Goal: Information Seeking & Learning: Check status

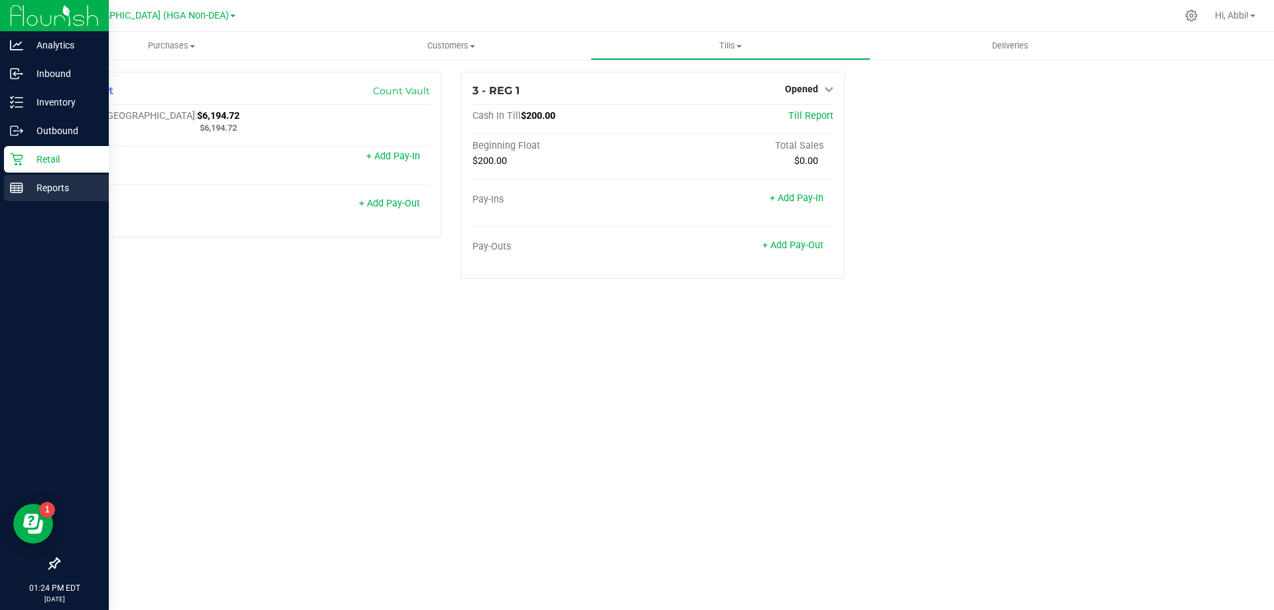
click at [19, 184] on icon at bounding box center [16, 187] width 13 height 13
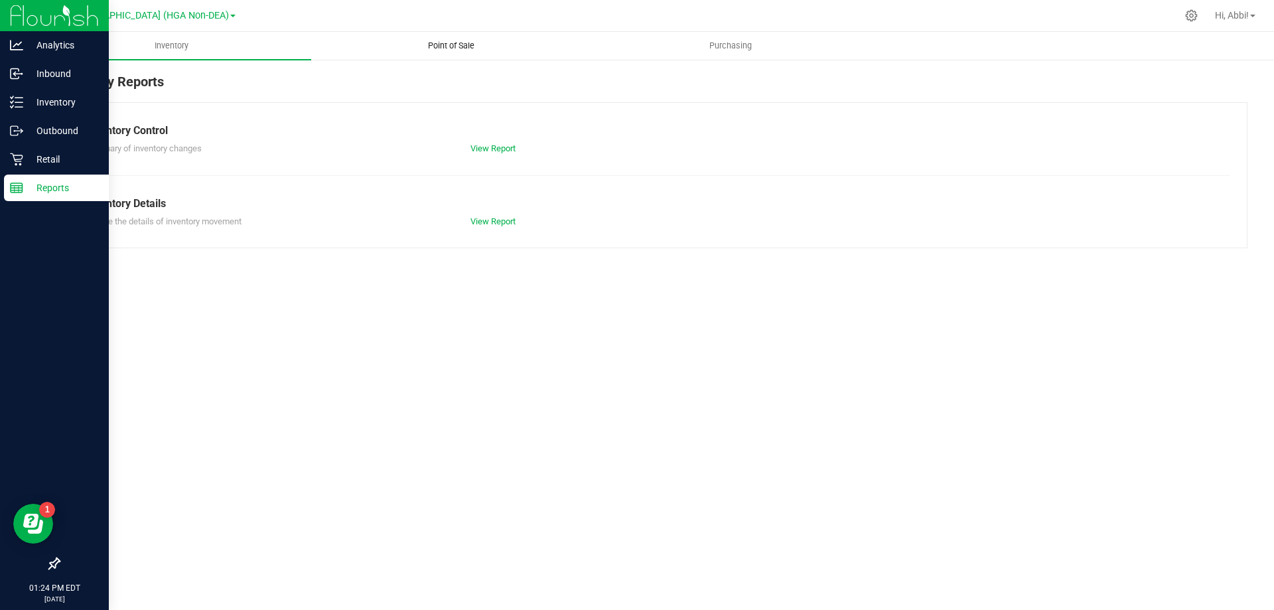
click at [443, 40] on uib-tab-heading "Point of Sale" at bounding box center [451, 46] width 278 height 27
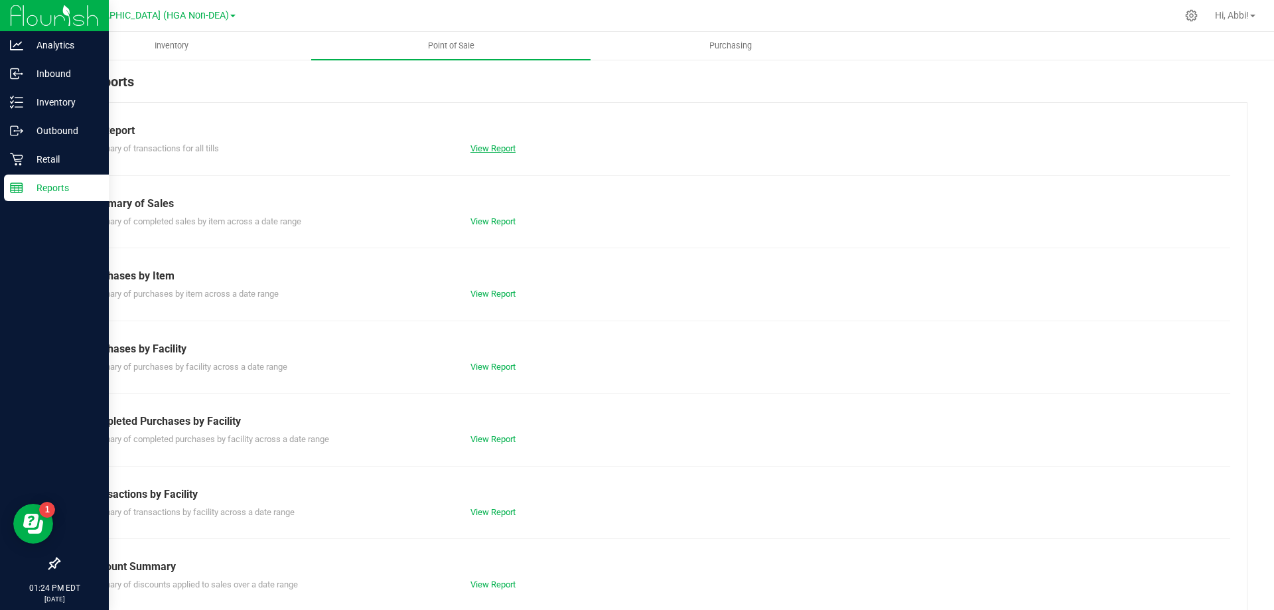
click at [494, 150] on link "View Report" at bounding box center [492, 148] width 45 height 10
